Goal: Task Accomplishment & Management: Manage account settings

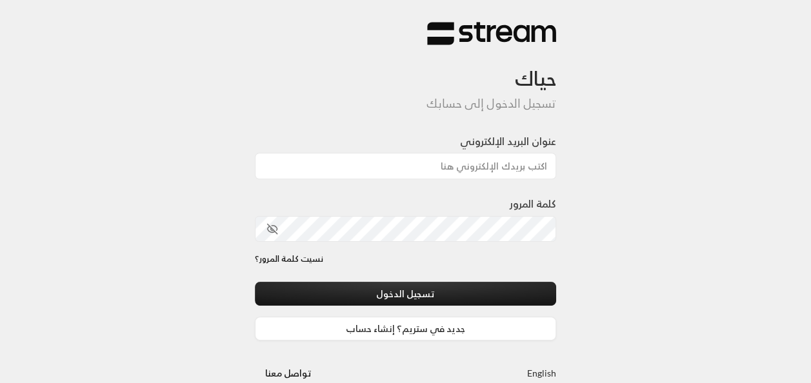
type input "[EMAIL_ADDRESS][DOMAIN_NAME]"
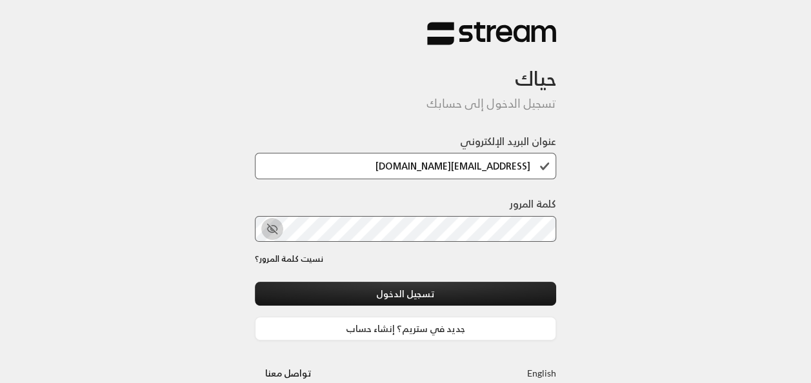
click at [276, 231] on icon "toggle password visibility" at bounding box center [273, 229] width 12 height 12
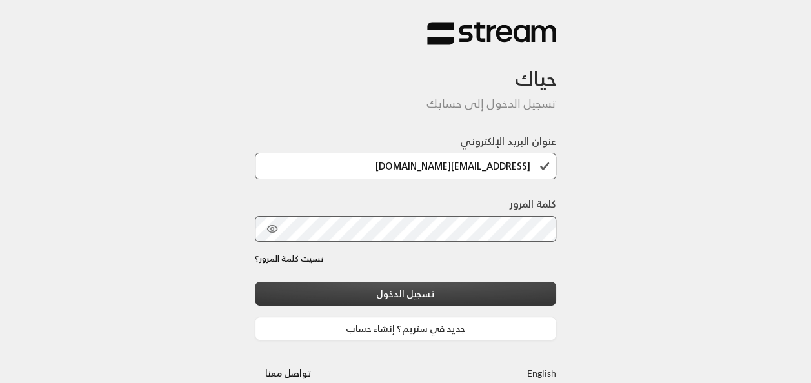
click at [514, 298] on button "تسجيل الدخول" at bounding box center [406, 294] width 302 height 24
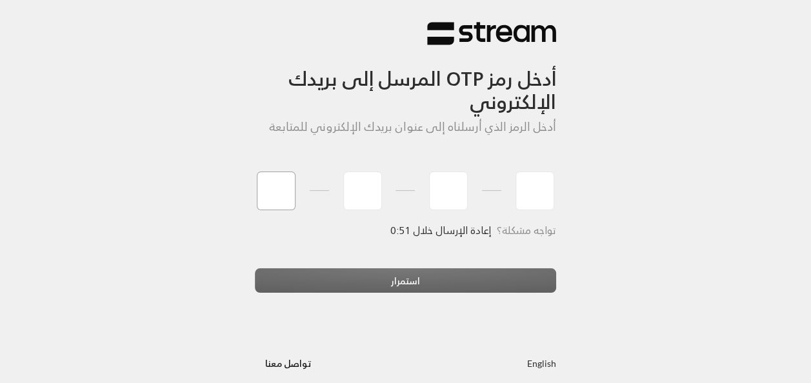
type input "9"
type input "1"
type input "8"
type input "4"
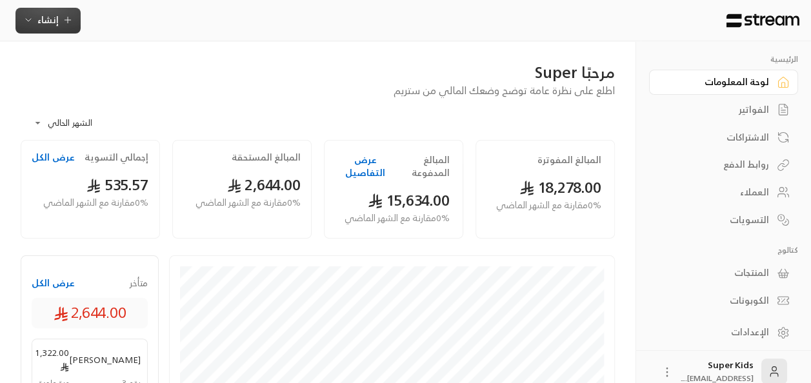
click at [53, 26] on span "إنشاء" at bounding box center [47, 20] width 21 height 16
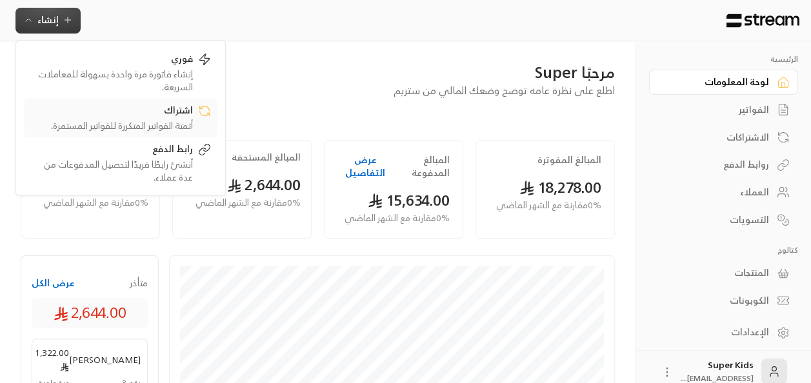
click at [170, 119] on div "أتمتة الفواتير المتكررة للفواتير المستمرة." at bounding box center [111, 125] width 163 height 13
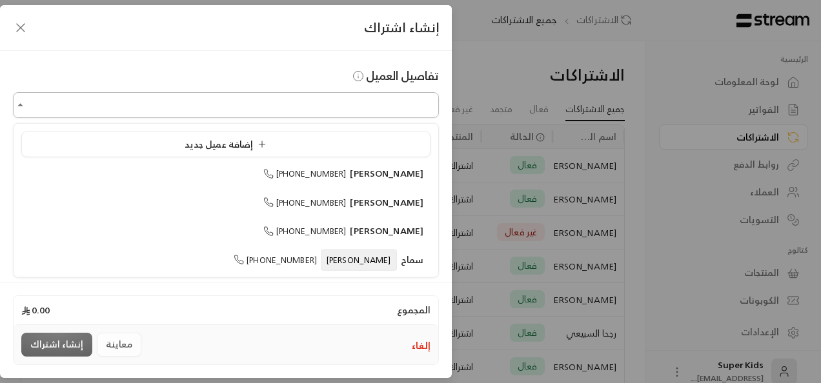
click at [392, 102] on input "اختر العميل" at bounding box center [226, 105] width 426 height 23
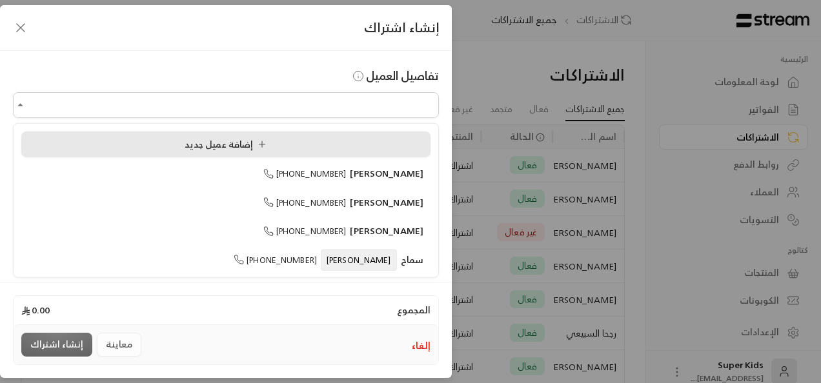
click at [256, 137] on span "إضافة عميل جديد" at bounding box center [228, 144] width 87 height 16
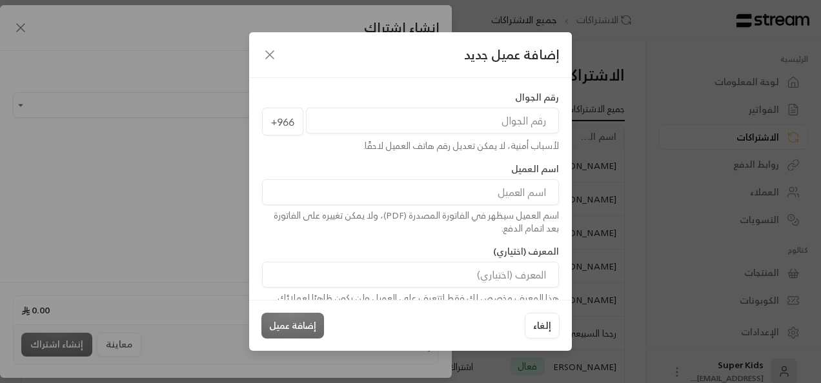
click at [501, 121] on input "tel" at bounding box center [432, 121] width 253 height 26
click at [448, 124] on input "tel" at bounding box center [432, 121] width 253 height 26
paste input "506966025"
type input "506966025"
click at [465, 197] on input at bounding box center [410, 192] width 297 height 26
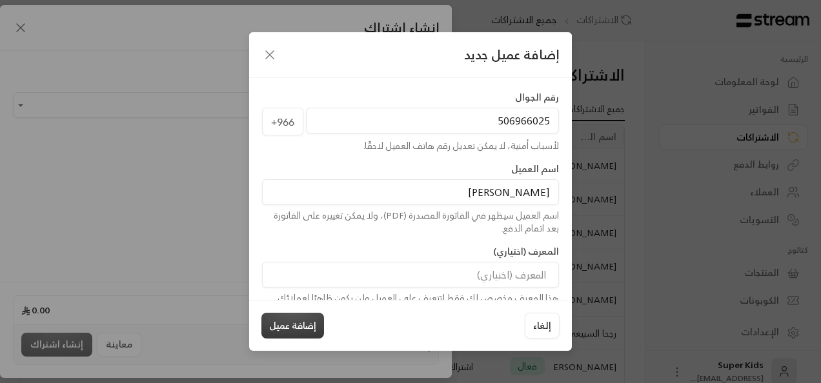
type input "[PERSON_NAME]"
click at [290, 330] on button "إضافة عميل" at bounding box center [292, 326] width 63 height 26
type input "**********"
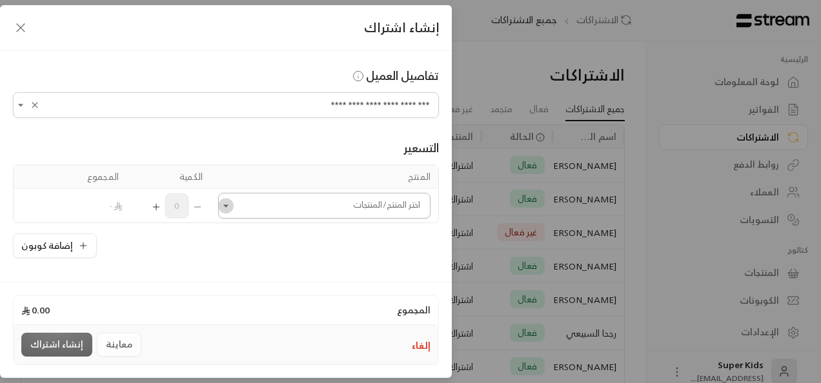
click at [232, 207] on icon "Open" at bounding box center [225, 205] width 13 height 13
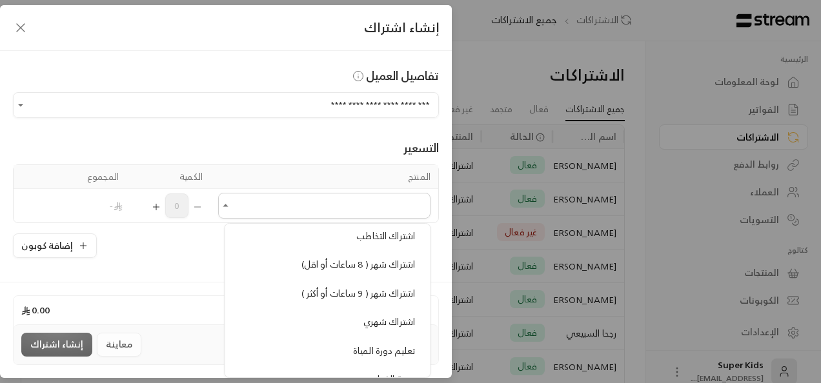
scroll to position [270, 0]
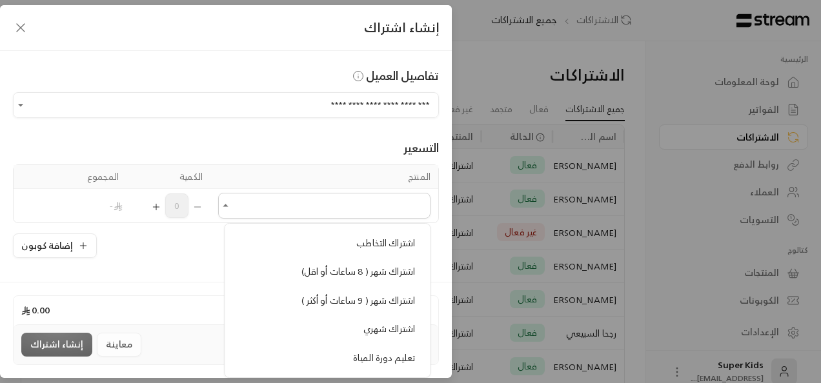
drag, startPoint x: 321, startPoint y: 263, endPoint x: 316, endPoint y: 257, distance: 8.3
click at [316, 259] on li "اشتراك شهر ( 8 ساعات أو اقل)" at bounding box center [327, 271] width 190 height 25
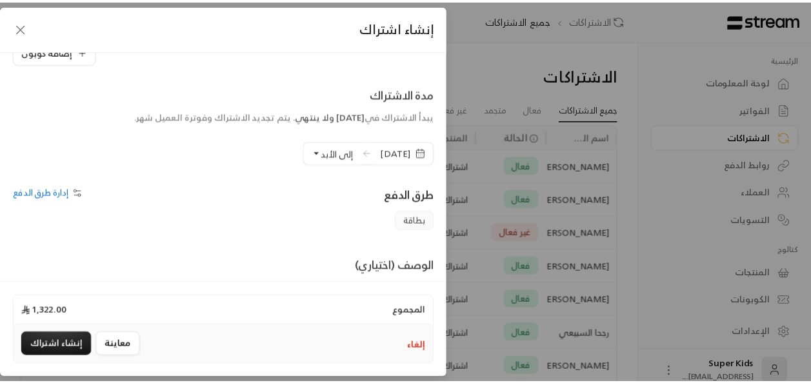
scroll to position [303, 0]
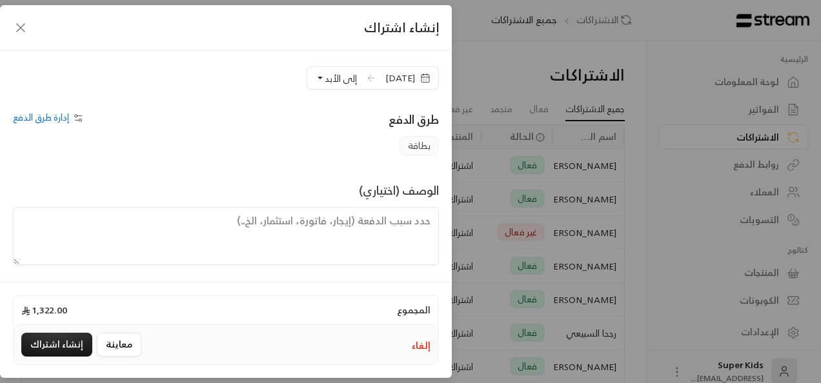
click at [365, 79] on span at bounding box center [371, 77] width 13 height 23
click at [426, 77] on icon "button" at bounding box center [425, 78] width 10 height 10
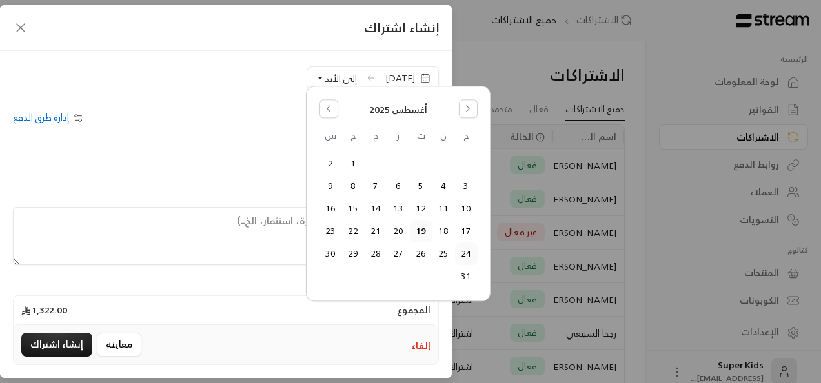
click at [465, 249] on button "24" at bounding box center [466, 254] width 21 height 21
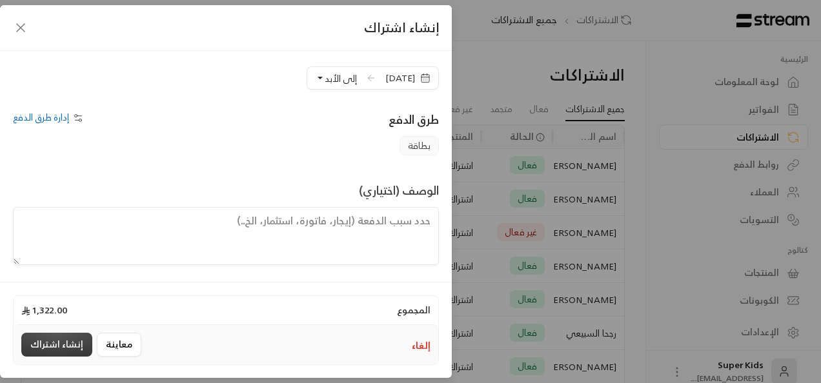
click at [63, 348] on button "إنشاء اشتراك" at bounding box center [56, 345] width 71 height 24
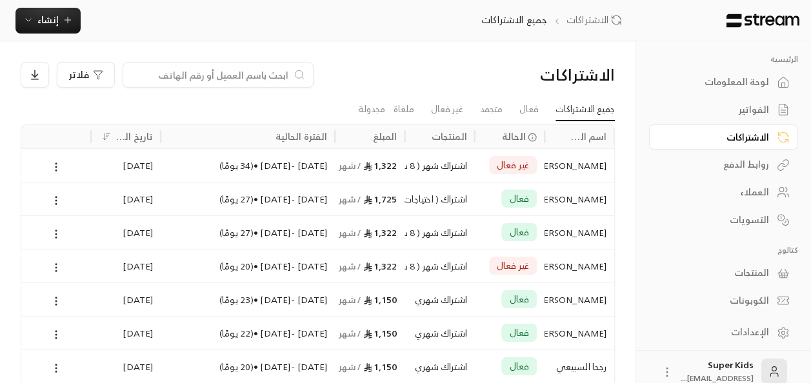
click at [53, 265] on icon at bounding box center [56, 268] width 12 height 12
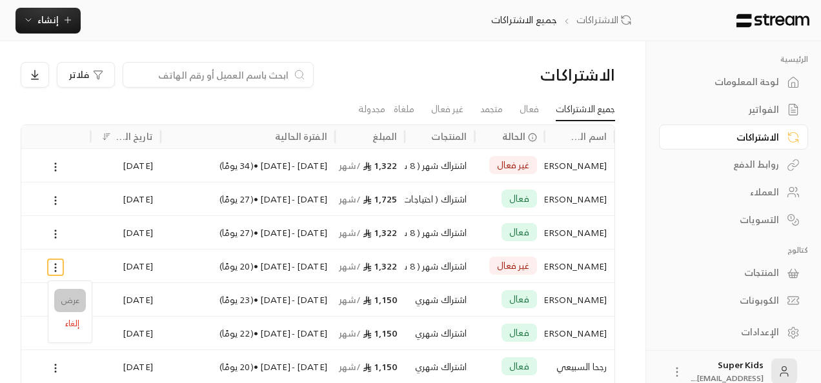
click at [67, 303] on link "عرض" at bounding box center [70, 300] width 32 height 23
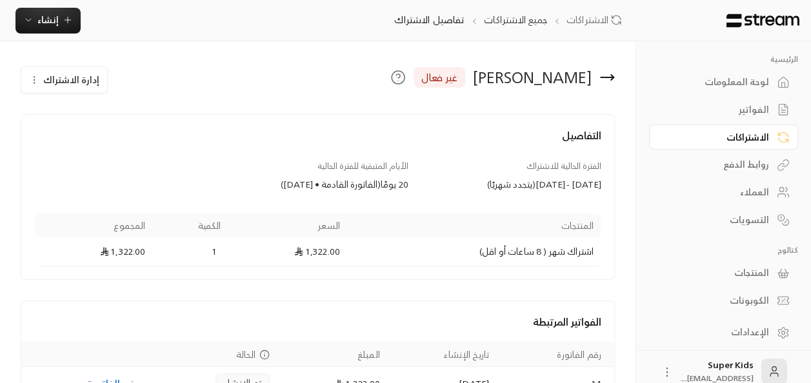
scroll to position [75, 0]
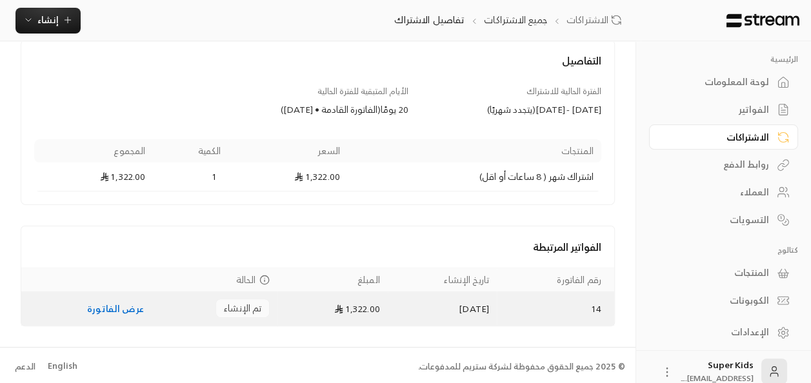
click at [123, 312] on link "عرض الفاتورة" at bounding box center [115, 309] width 57 height 16
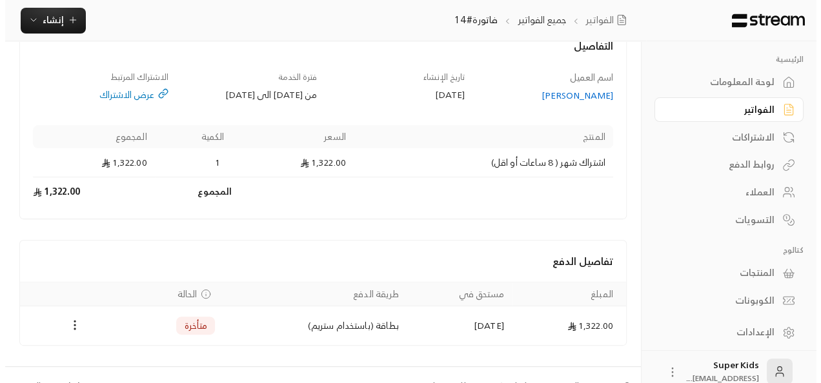
scroll to position [86, 0]
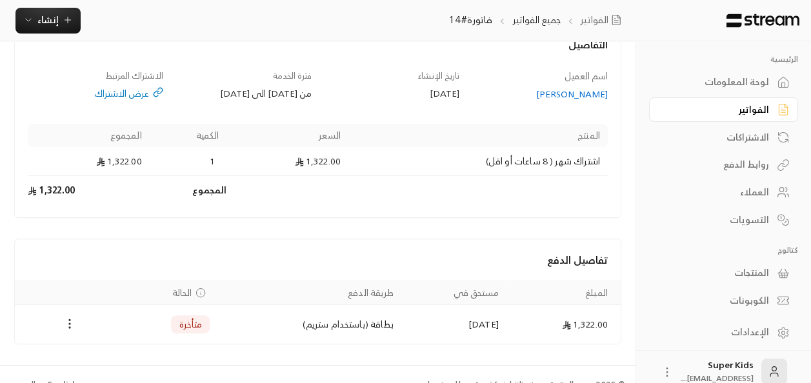
click at [66, 323] on icon "Payments" at bounding box center [69, 324] width 13 height 13
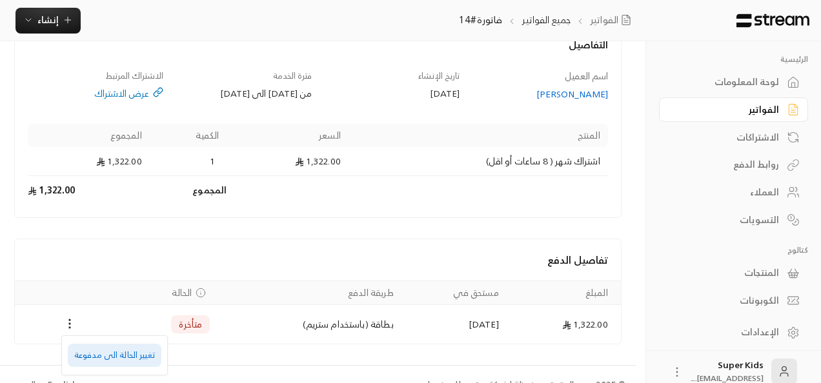
click at [101, 348] on li "تغيير الحالة الى مدفوعة" at bounding box center [115, 355] width 94 height 23
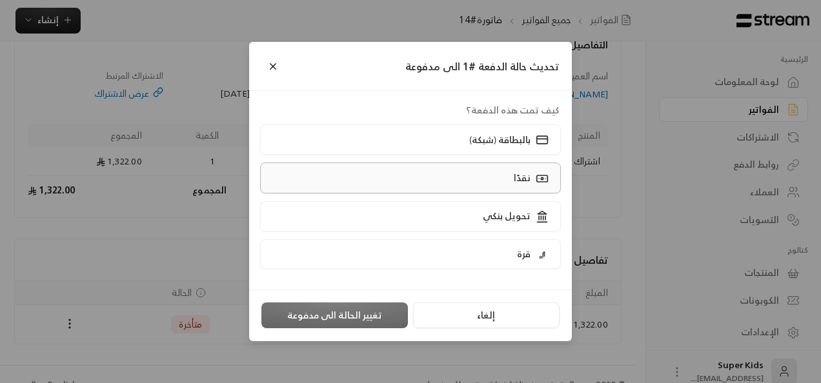
click at [512, 183] on div "نقدًا" at bounding box center [530, 178] width 40 height 14
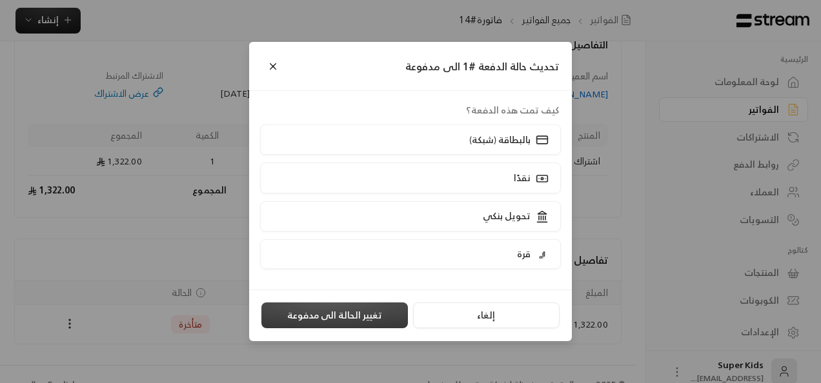
click at [370, 321] on button "تغيير الحالة الى مدفوعة" at bounding box center [334, 316] width 146 height 26
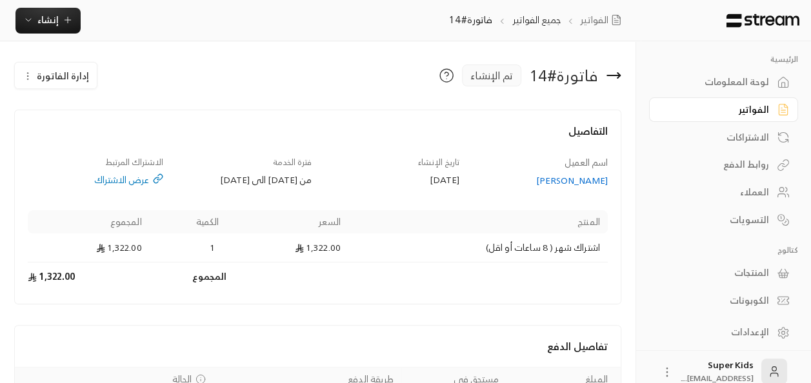
scroll to position [105, 0]
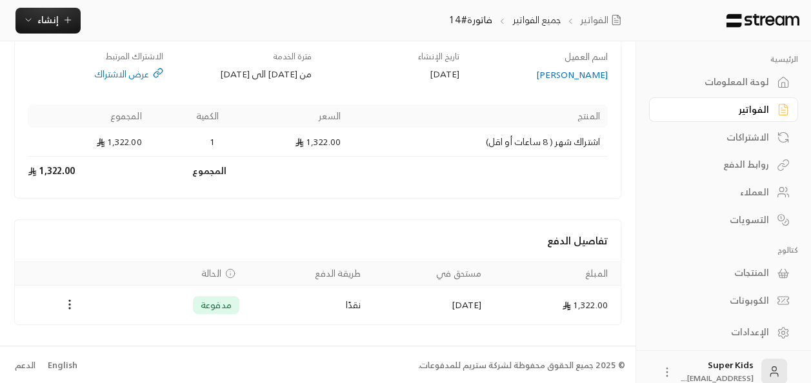
click at [746, 83] on div "لوحة المعلومات" at bounding box center [717, 82] width 104 height 13
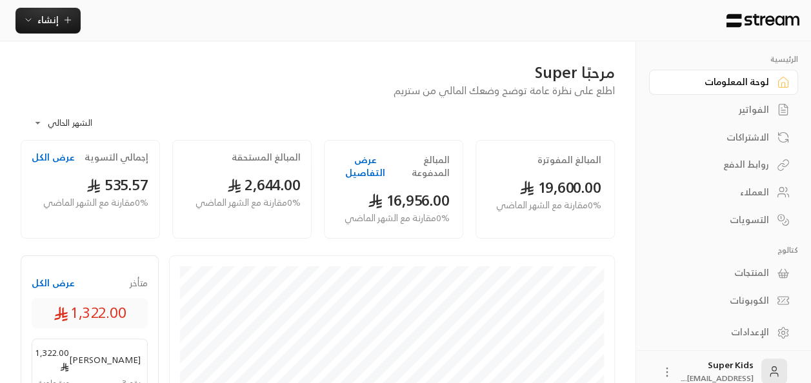
click at [754, 112] on div "الفواتير" at bounding box center [717, 109] width 104 height 13
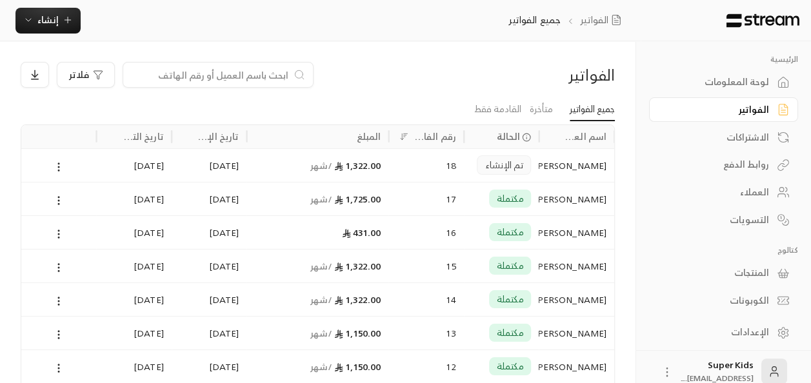
click at [744, 84] on div "لوحة المعلومات" at bounding box center [717, 82] width 104 height 13
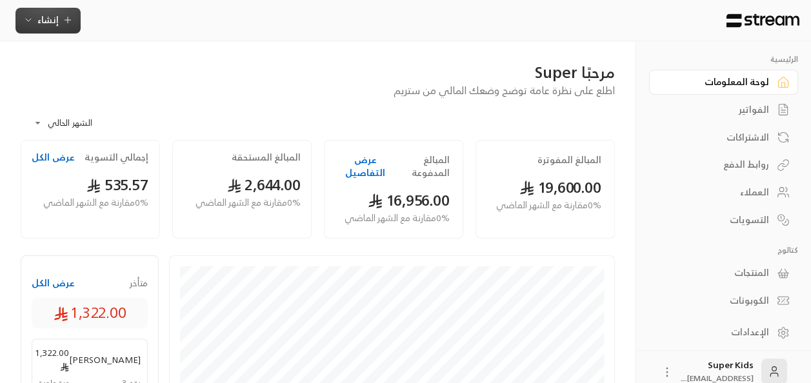
click at [66, 25] on icon "button" at bounding box center [68, 20] width 10 height 10
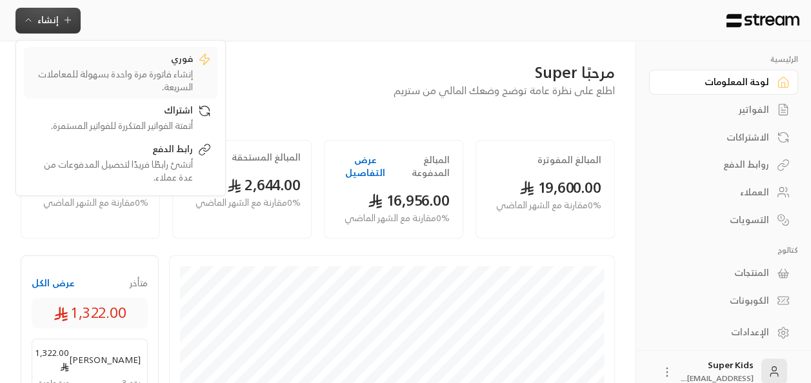
click at [163, 76] on div "إنشاء فاتورة مرة واحدة بسهولة للمعاملات السريعة." at bounding box center [111, 81] width 163 height 26
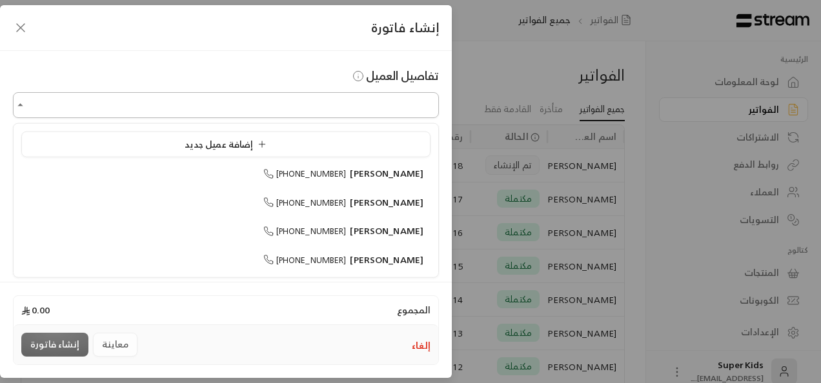
click at [274, 106] on input "اختر العميل" at bounding box center [226, 105] width 426 height 23
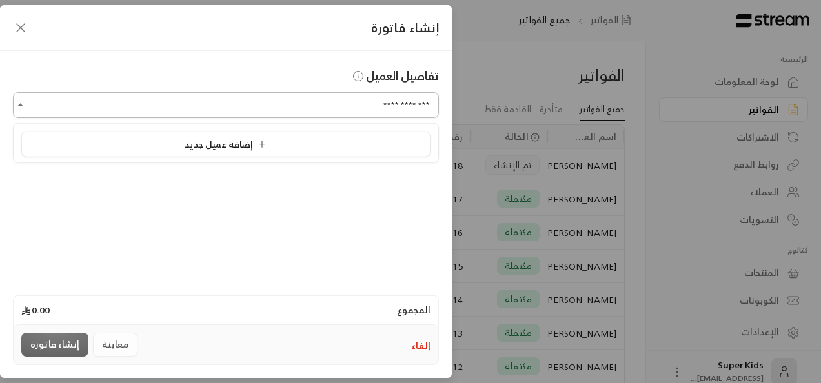
click at [426, 106] on input "**********" at bounding box center [226, 105] width 426 height 23
click at [365, 101] on input "**********" at bounding box center [226, 105] width 426 height 23
type input "**********"
click at [17, 31] on icon "button" at bounding box center [21, 28] width 8 height 8
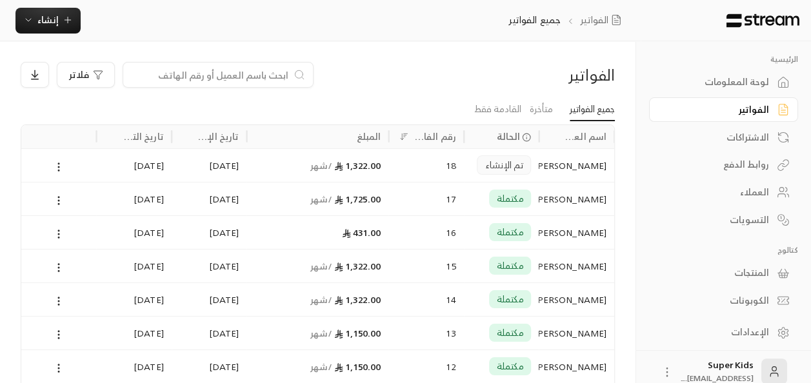
click at [759, 85] on div "لوحة المعلومات" at bounding box center [717, 82] width 104 height 13
